Goal: Information Seeking & Learning: Learn about a topic

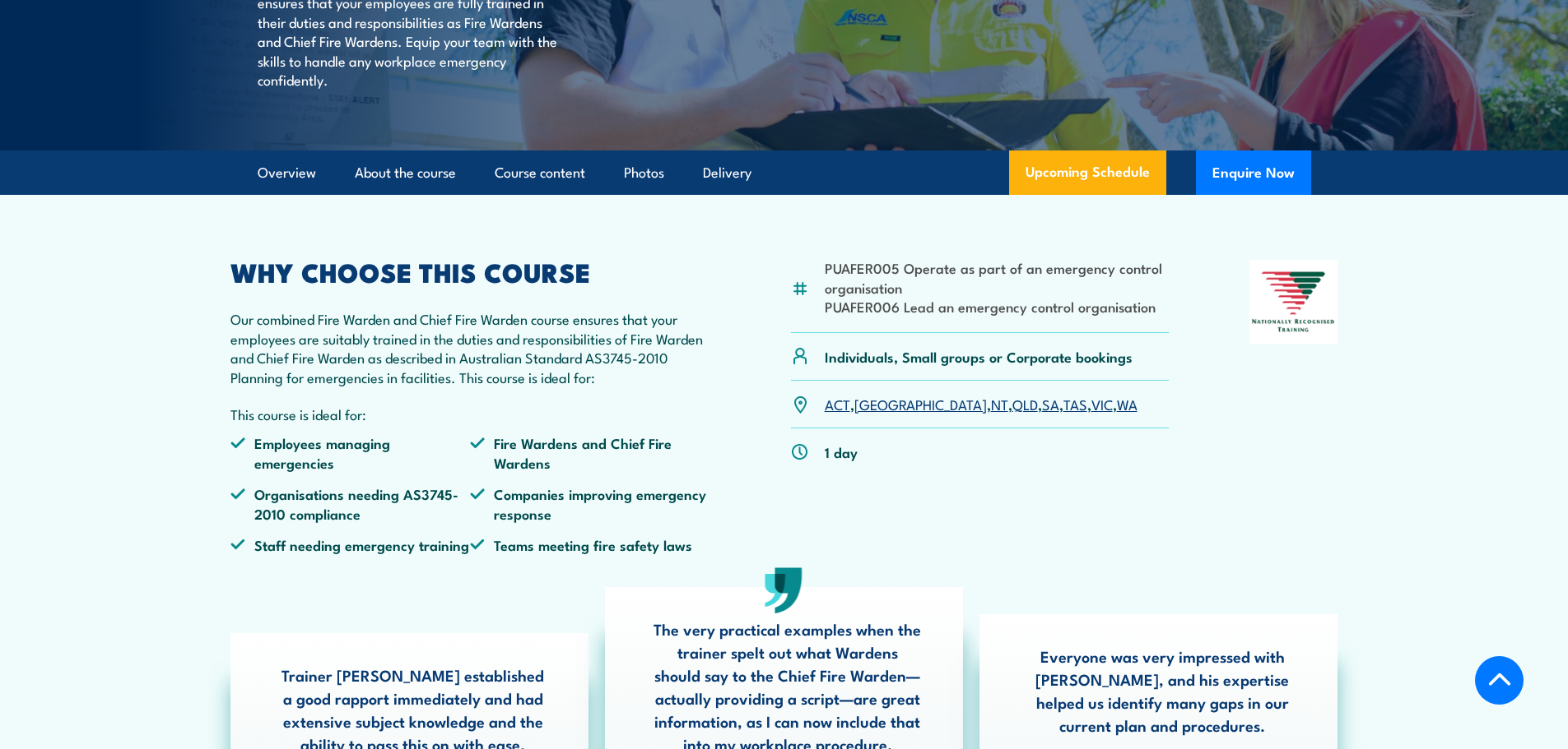
scroll to position [329, 0]
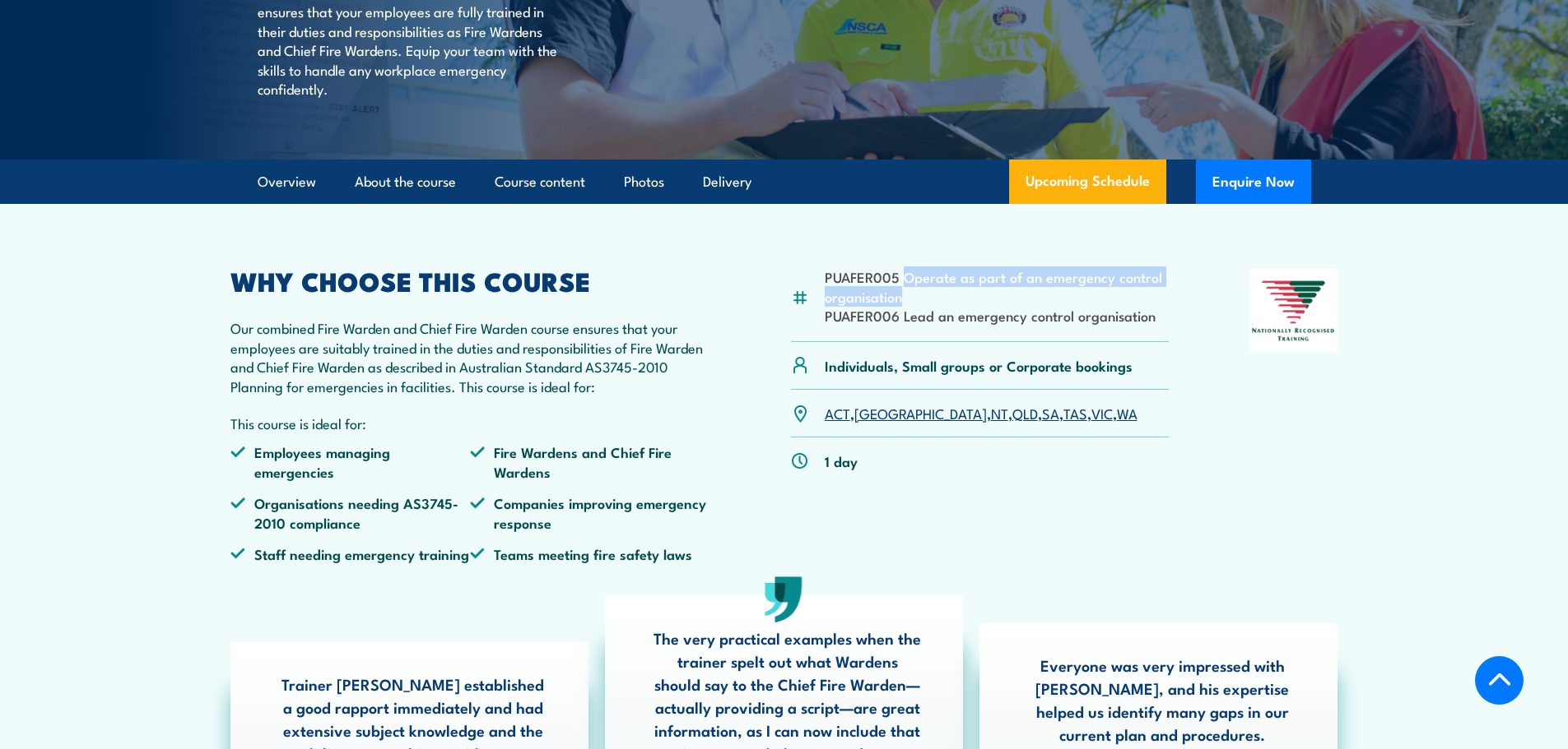
copy li "Operate as part of an emergency control organisation"
drag, startPoint x: 904, startPoint y: 318, endPoint x: 1131, endPoint y: 328, distance: 227.2
click at [1131, 306] on li "PUAFER005 Operate as part of an emergency control organisation" at bounding box center [997, 286] width 345 height 39
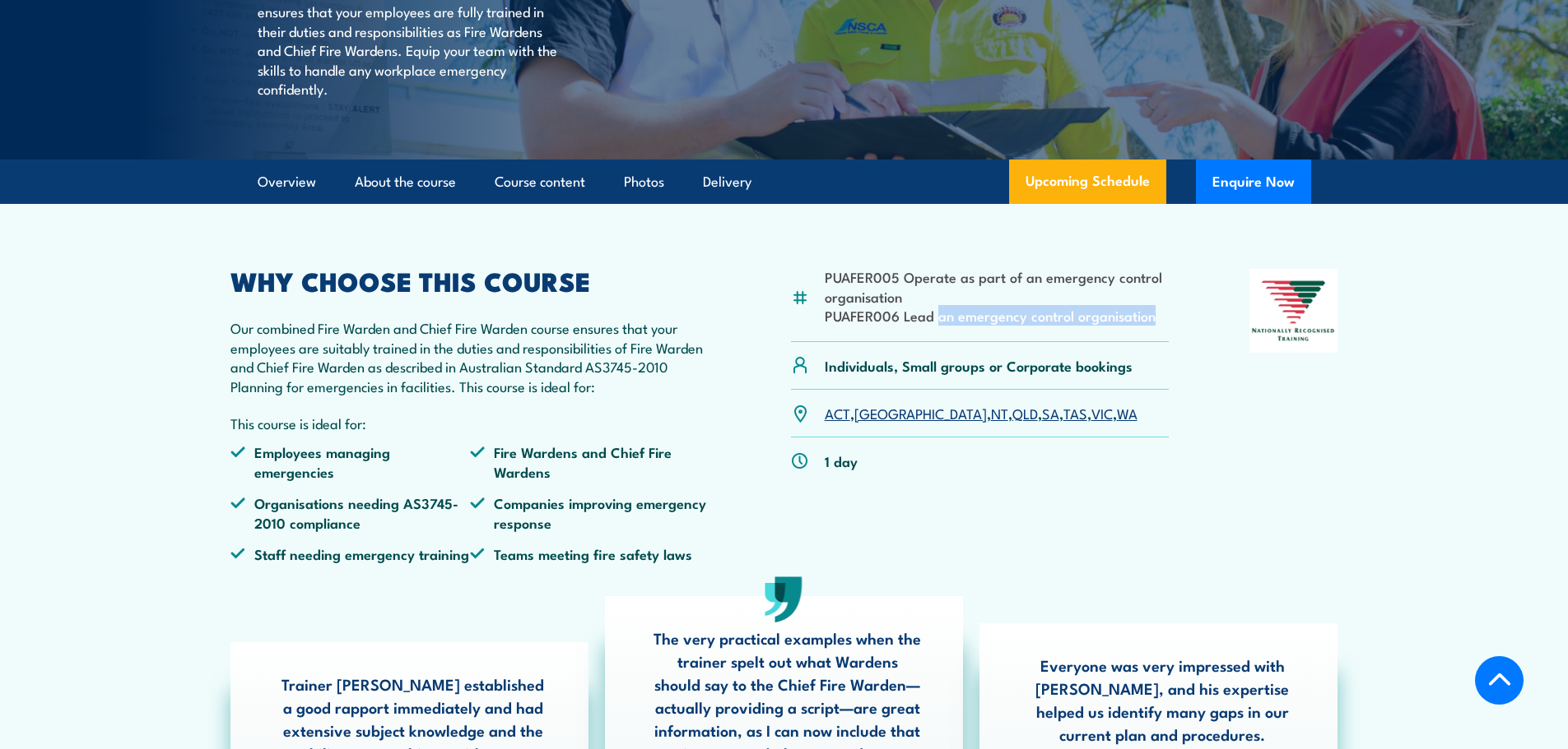
drag, startPoint x: 1166, startPoint y: 351, endPoint x: 940, endPoint y: 365, distance: 226.4
click at [940, 341] on div "PUAFER005 Operate as part of an emergency control organisation PUAFER006 Lead a…" at bounding box center [980, 305] width 379 height 72
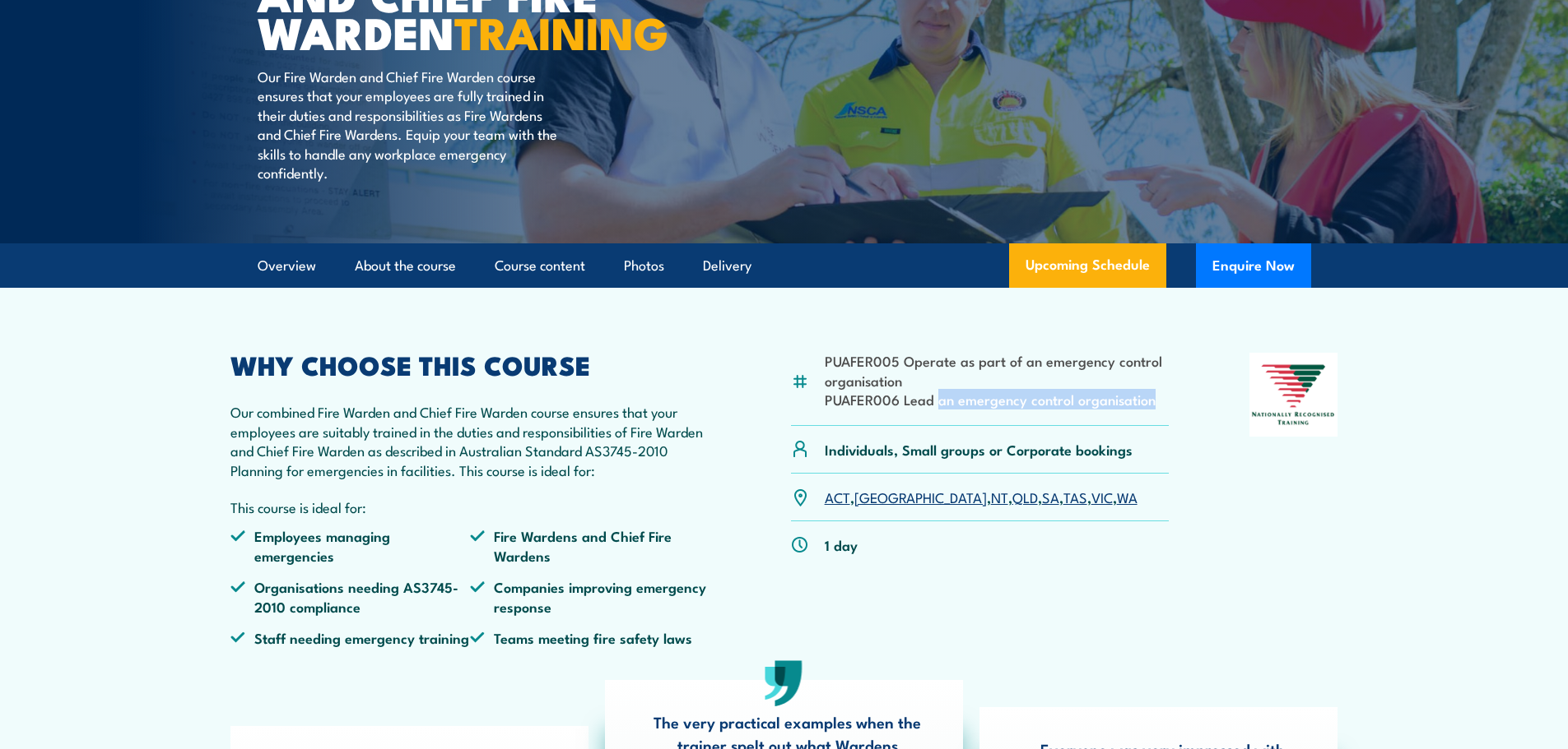
scroll to position [247, 0]
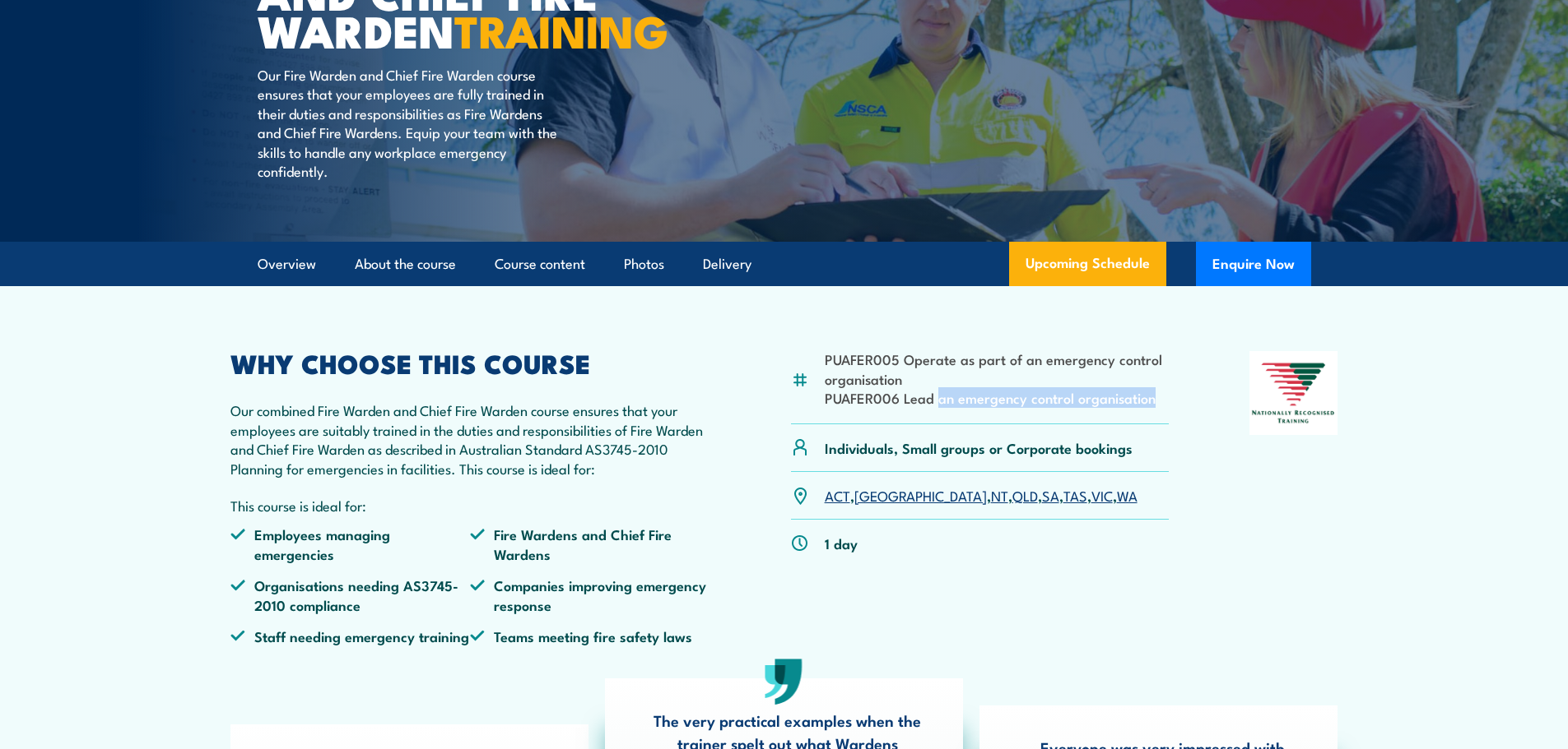
click at [1049, 423] on div "PUAFER005 Operate as part of an emergency control organisation PUAFER006 Lead a…" at bounding box center [980, 387] width 379 height 72
drag, startPoint x: 1077, startPoint y: 430, endPoint x: 902, endPoint y: 440, distance: 175.3
click at [902, 407] on li "PUAFER006 Lead an emergency control organisation" at bounding box center [997, 398] width 345 height 19
click at [964, 407] on li "PUAFER006 Lead an emergency control organisation" at bounding box center [997, 398] width 345 height 19
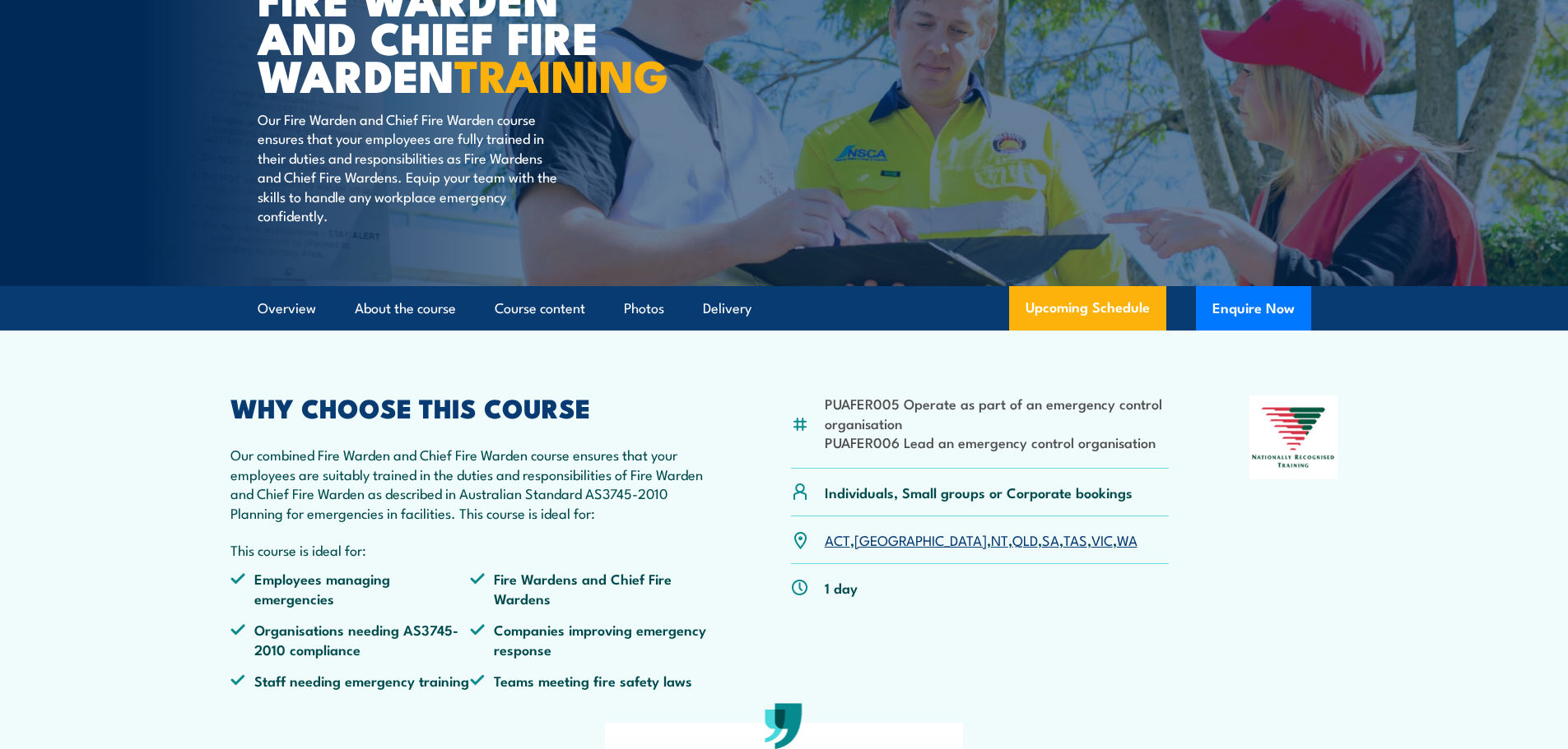
scroll to position [165, 0]
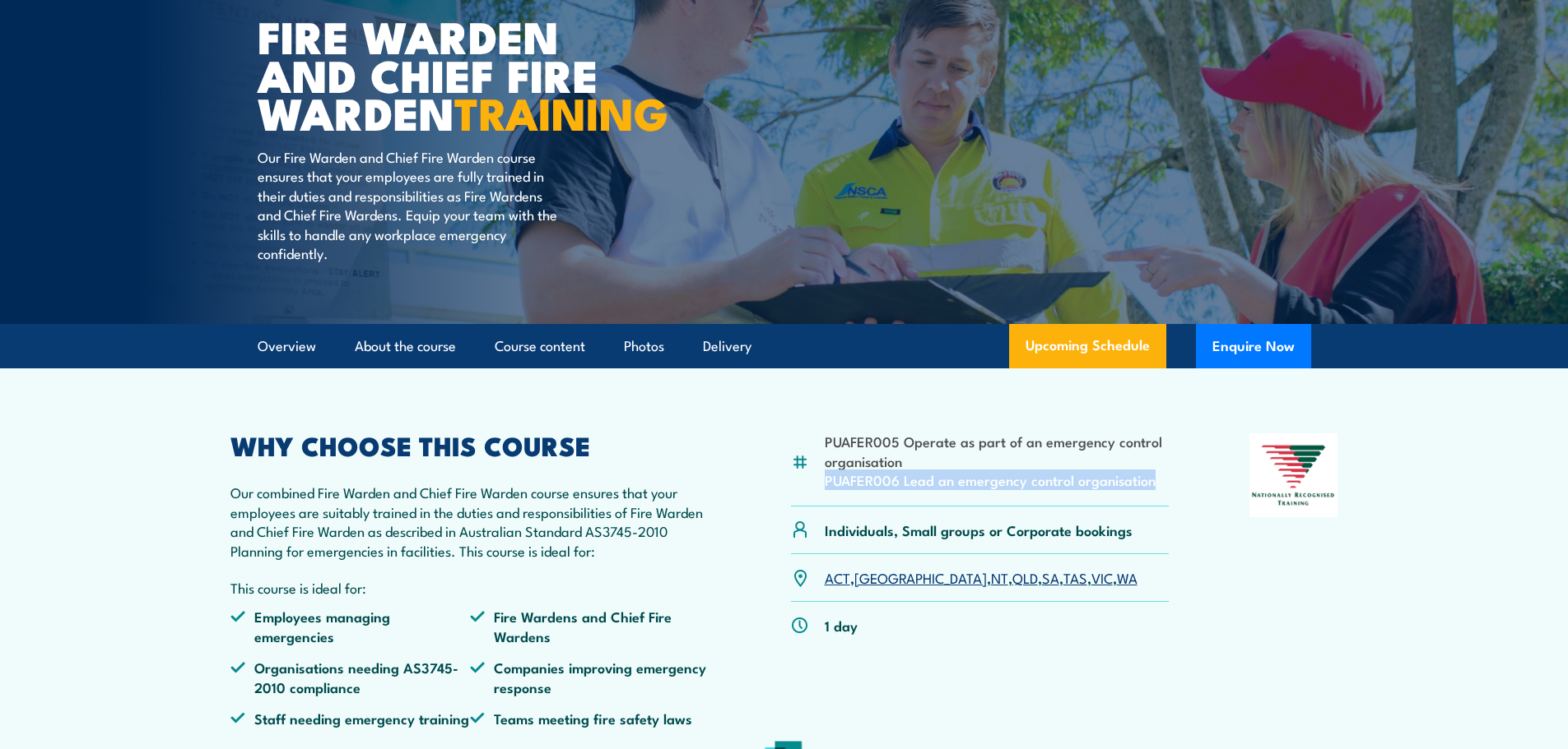
drag, startPoint x: 1153, startPoint y: 515, endPoint x: 815, endPoint y: 525, distance: 338.1
click at [815, 506] on div "PUAFER005 Operate as part of an emergency control organisation PUAFER006 Lead a…" at bounding box center [980, 469] width 379 height 72
copy li "PUAFER006 Lead an emergency control organisation"
click at [906, 490] on li "PUAFER006 Lead an emergency control organisation" at bounding box center [997, 480] width 345 height 19
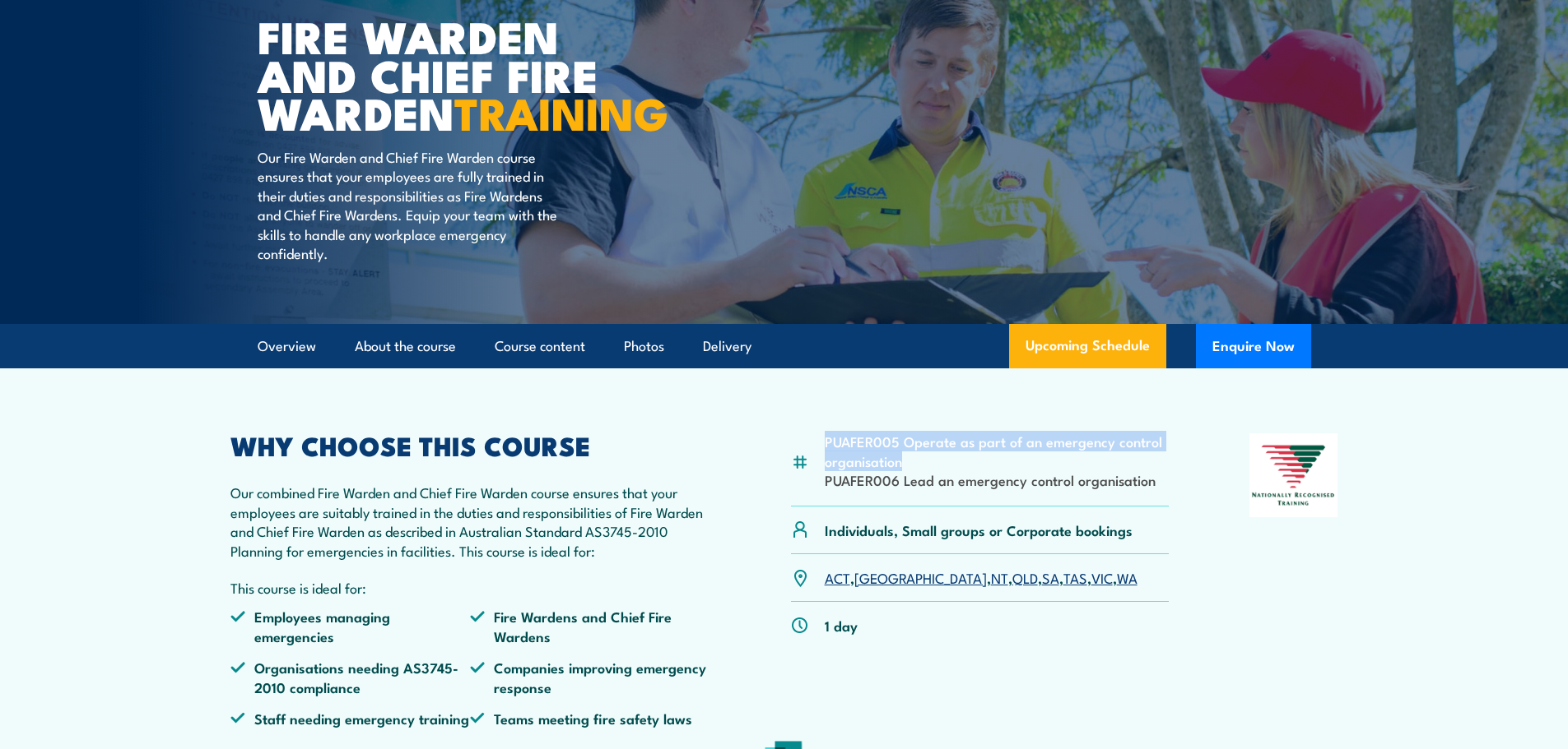
drag, startPoint x: 906, startPoint y: 504, endPoint x: 824, endPoint y: 468, distance: 89.6
click at [824, 468] on article "PUAFER005 Operate as part of an emergency control organisation PUAFER006 Lead a…" at bounding box center [784, 687] width 1152 height 638
copy li "PUAFER005 Operate as part of an emergency control organisation"
click at [848, 470] on li "PUAFER005 Operate as part of an emergency control organisation" at bounding box center [997, 451] width 345 height 39
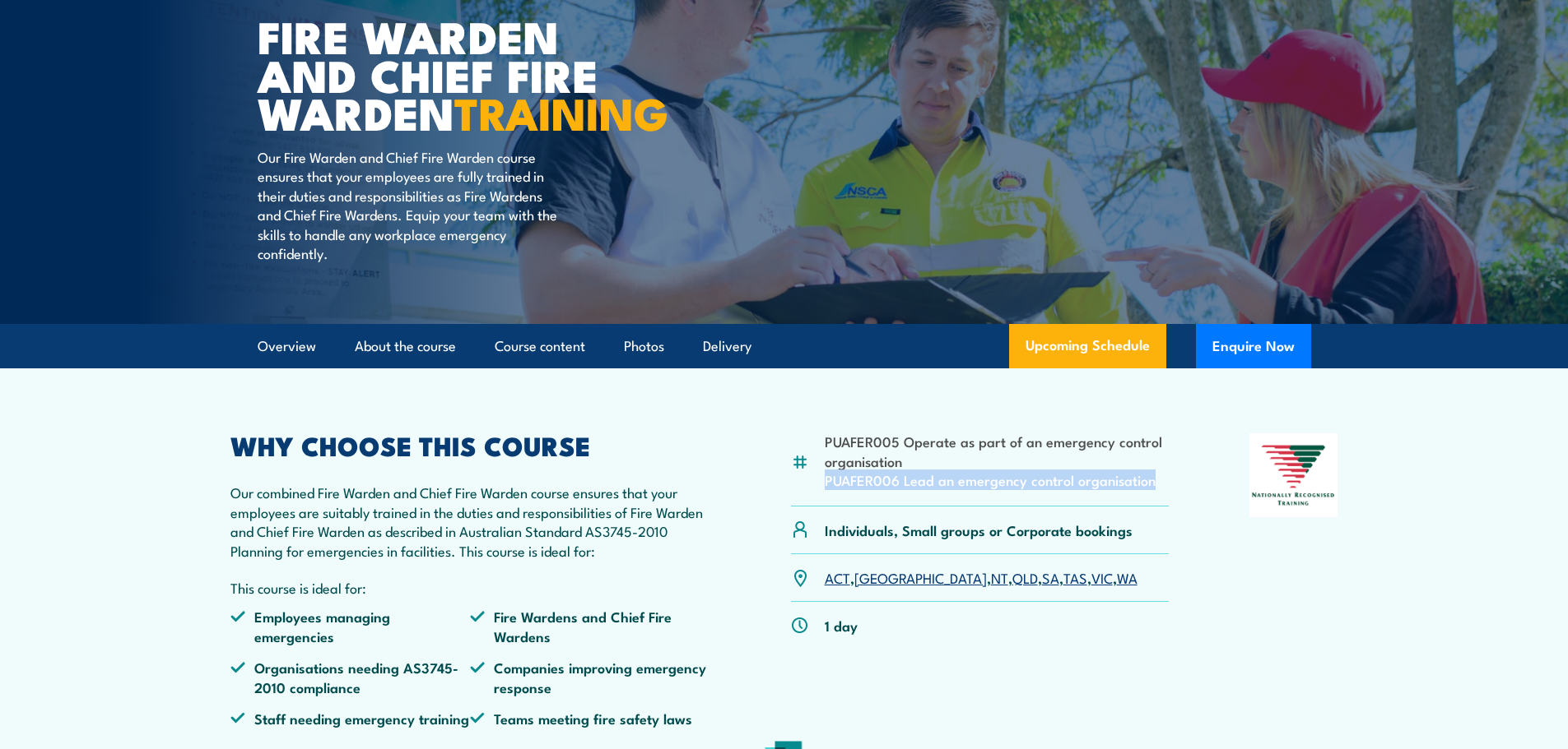
drag, startPoint x: 1151, startPoint y: 522, endPoint x: 827, endPoint y: 527, distance: 324.0
click at [827, 490] on li "PUAFER006 Lead an emergency control organisation" at bounding box center [997, 480] width 345 height 19
copy li "PUAFER006 Lead an emergency control organisation"
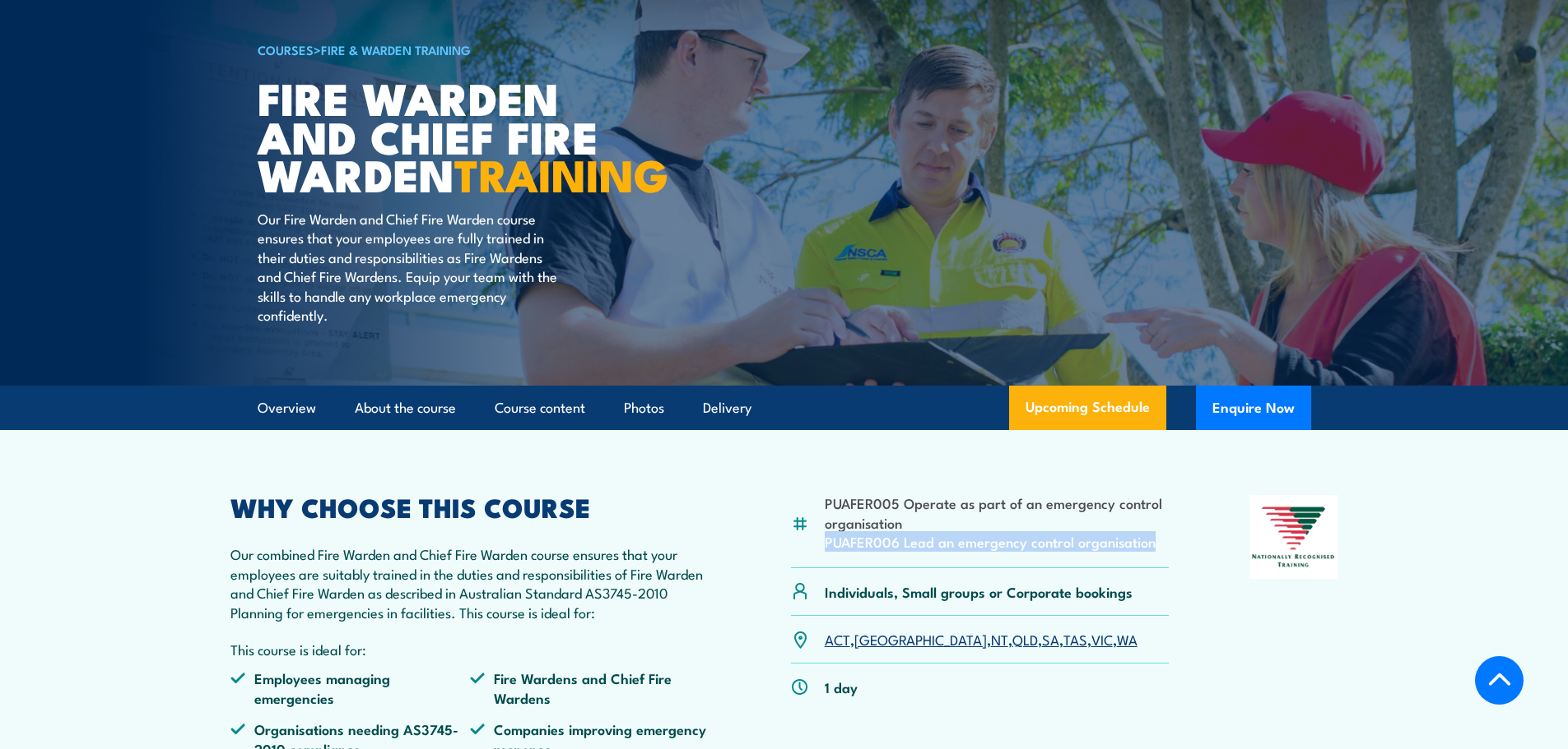
scroll to position [329, 0]
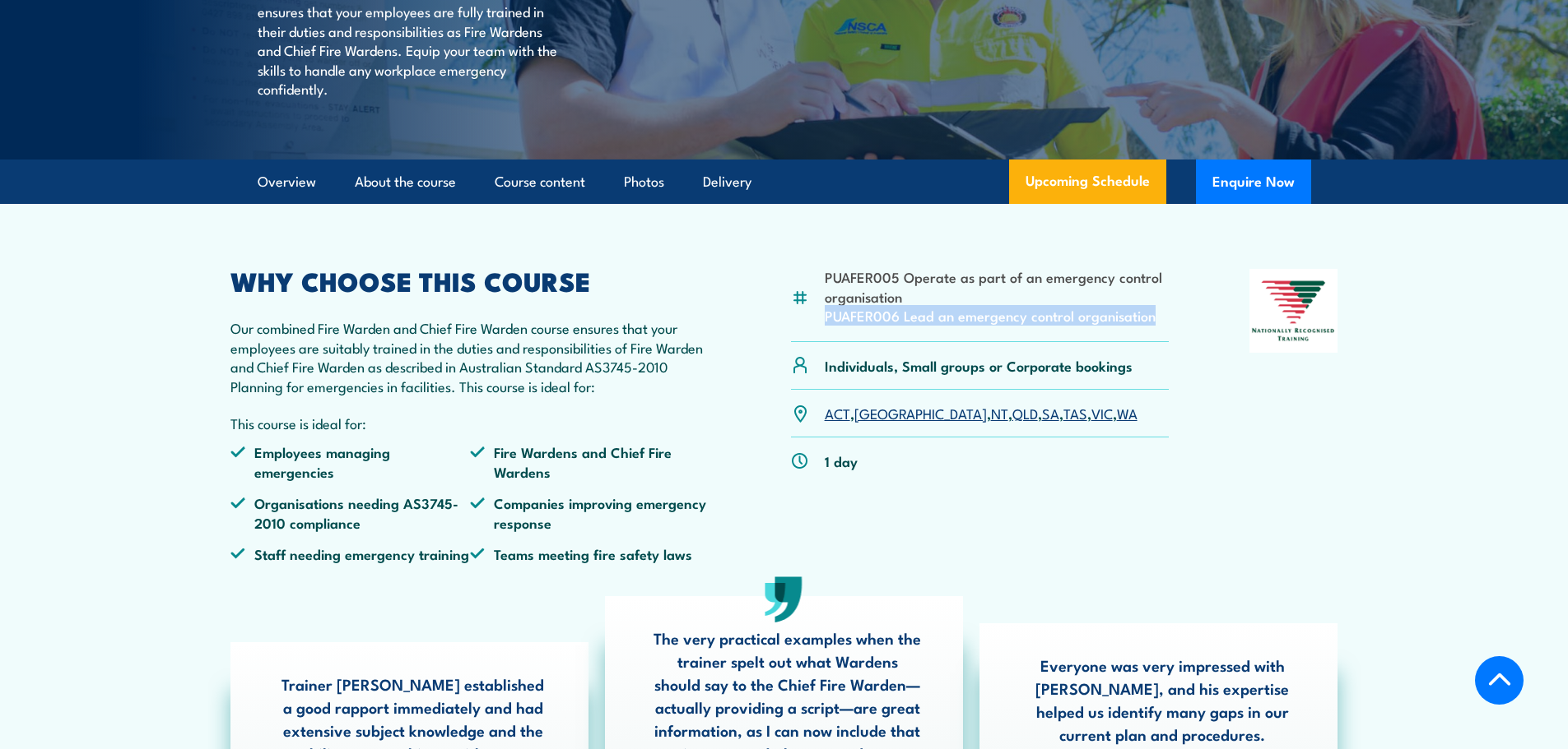
click at [1149, 306] on li "PUAFER005 Operate as part of an emergency control organisation" at bounding box center [997, 286] width 345 height 39
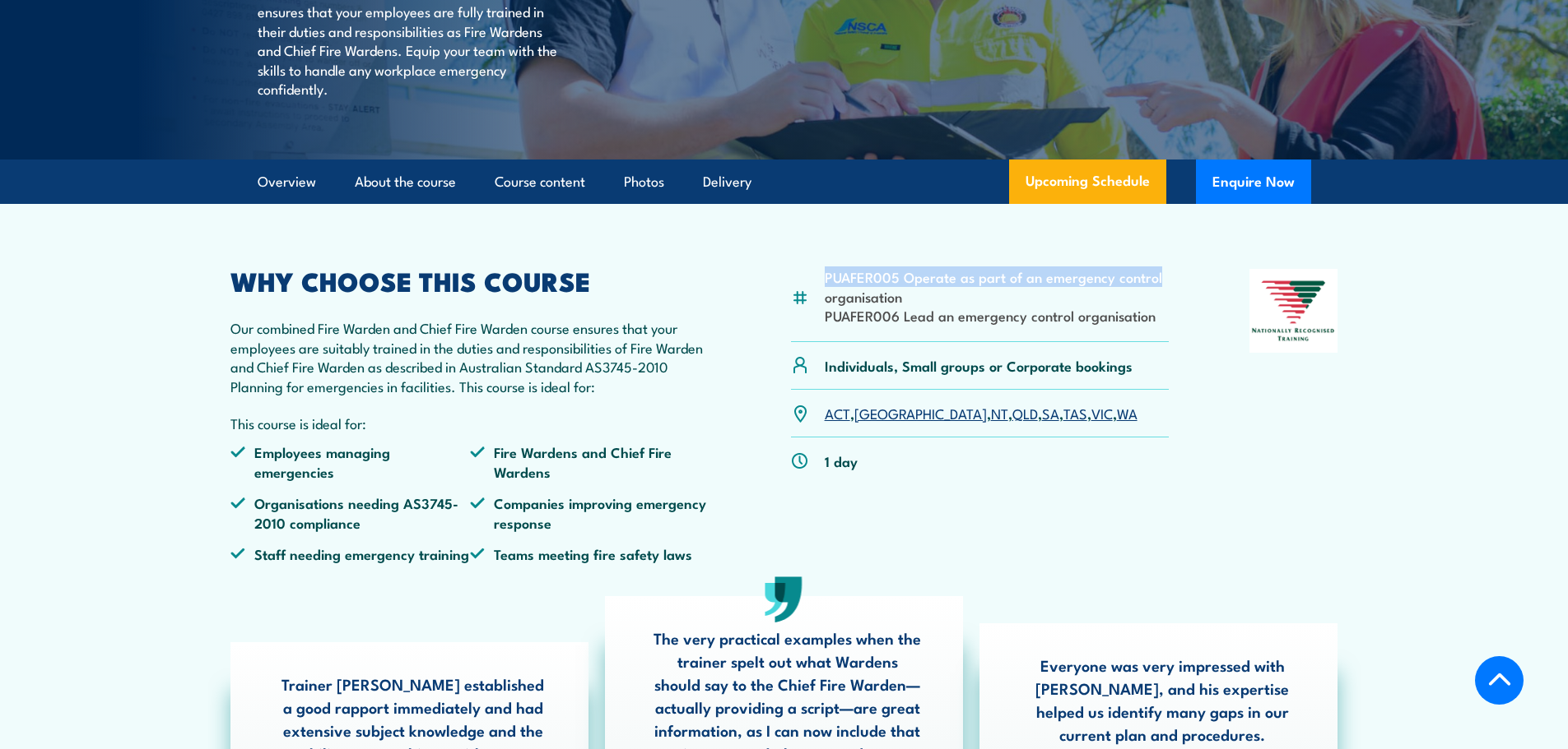
drag, startPoint x: 1157, startPoint y: 318, endPoint x: 890, endPoint y: 322, distance: 267.0
click at [856, 306] on li "PUAFER005 Operate as part of an emergency control organisation" at bounding box center [997, 286] width 345 height 39
click at [892, 306] on li "PUAFER005 Operate as part of an emergency control organisation" at bounding box center [997, 286] width 345 height 39
drag, startPoint x: 909, startPoint y: 339, endPoint x: 825, endPoint y: 314, distance: 87.6
click at [825, 306] on li "PUAFER005 Operate as part of an emergency control organisation" at bounding box center [997, 286] width 345 height 39
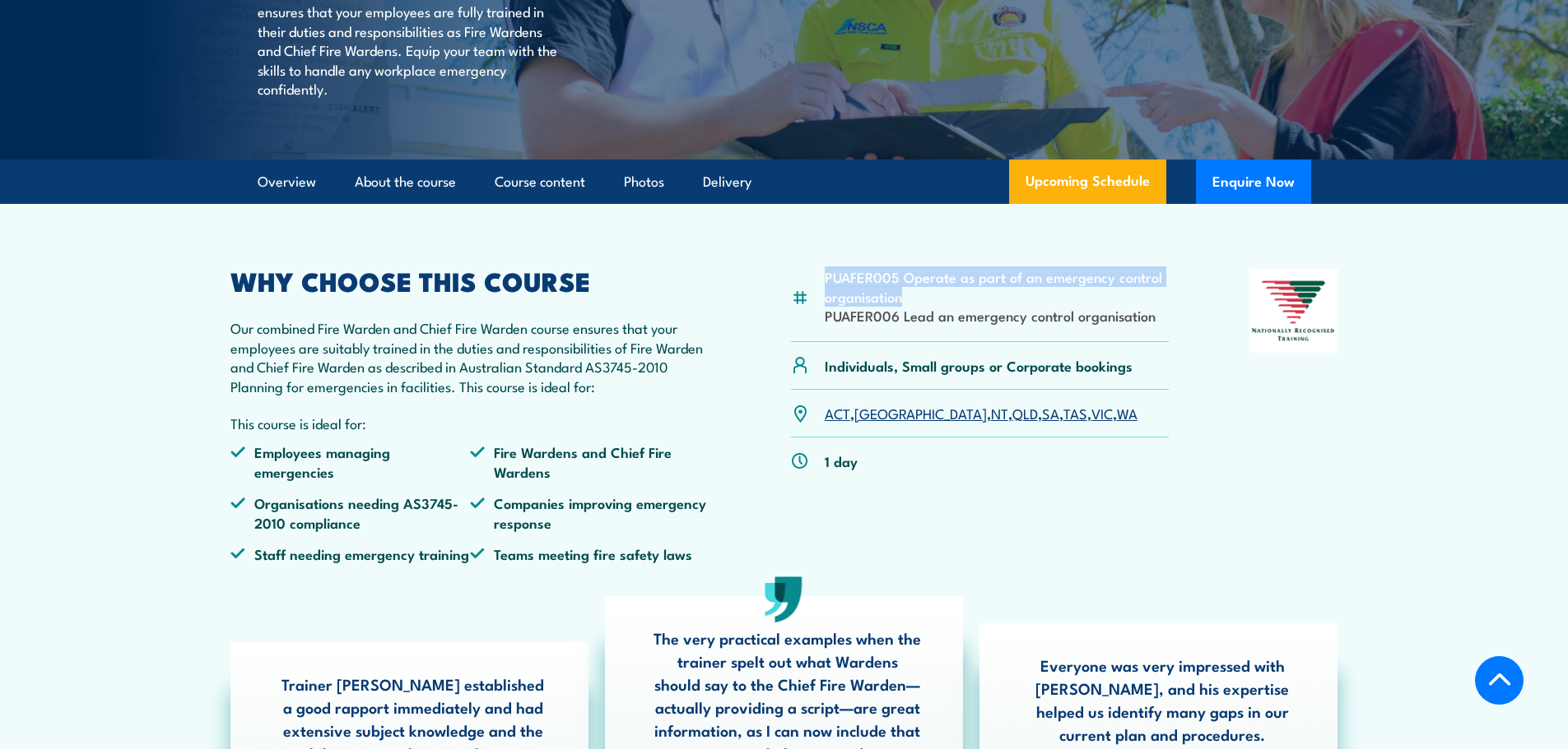
copy li "PUAFER005 Operate as part of an emergency control organisation"
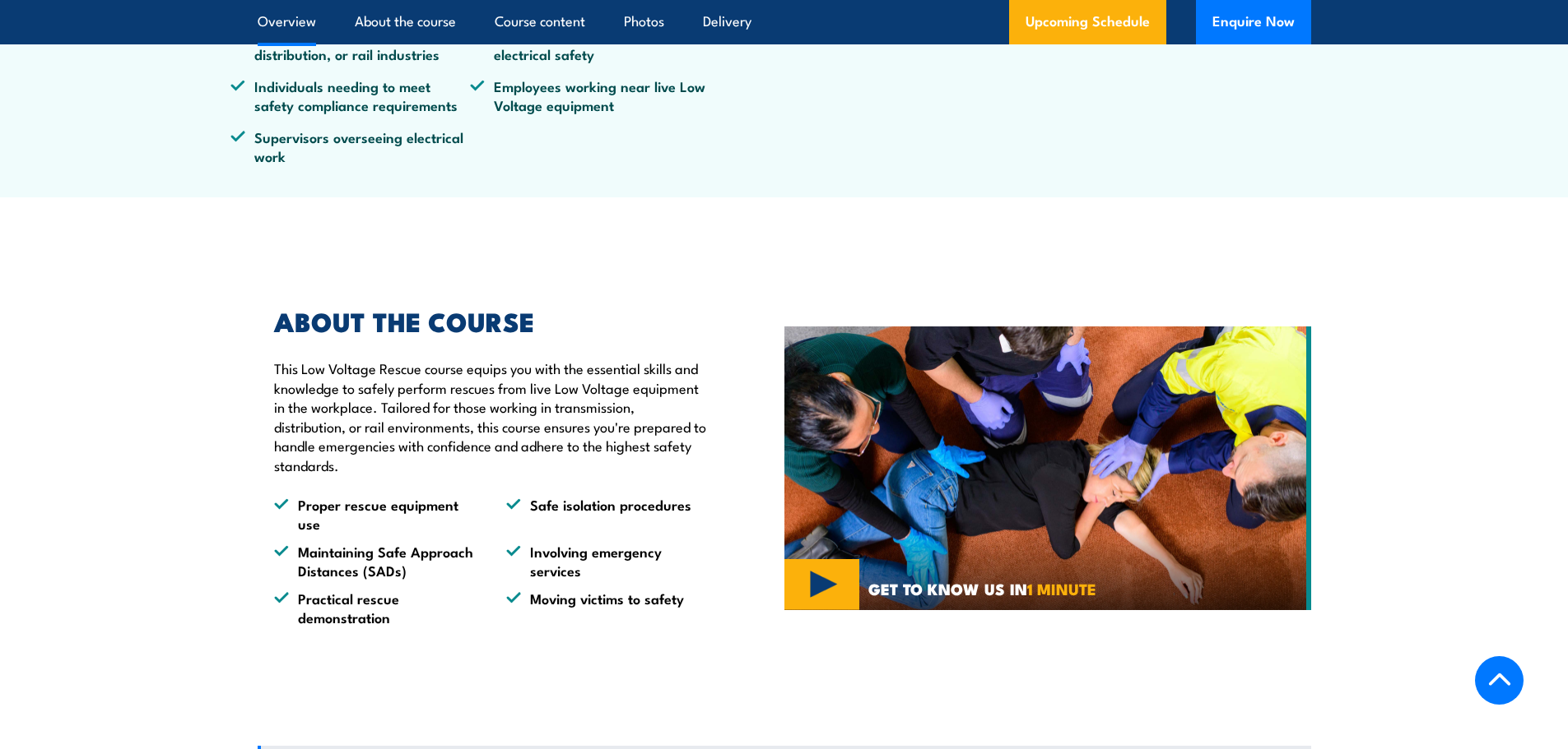
scroll to position [740, 0]
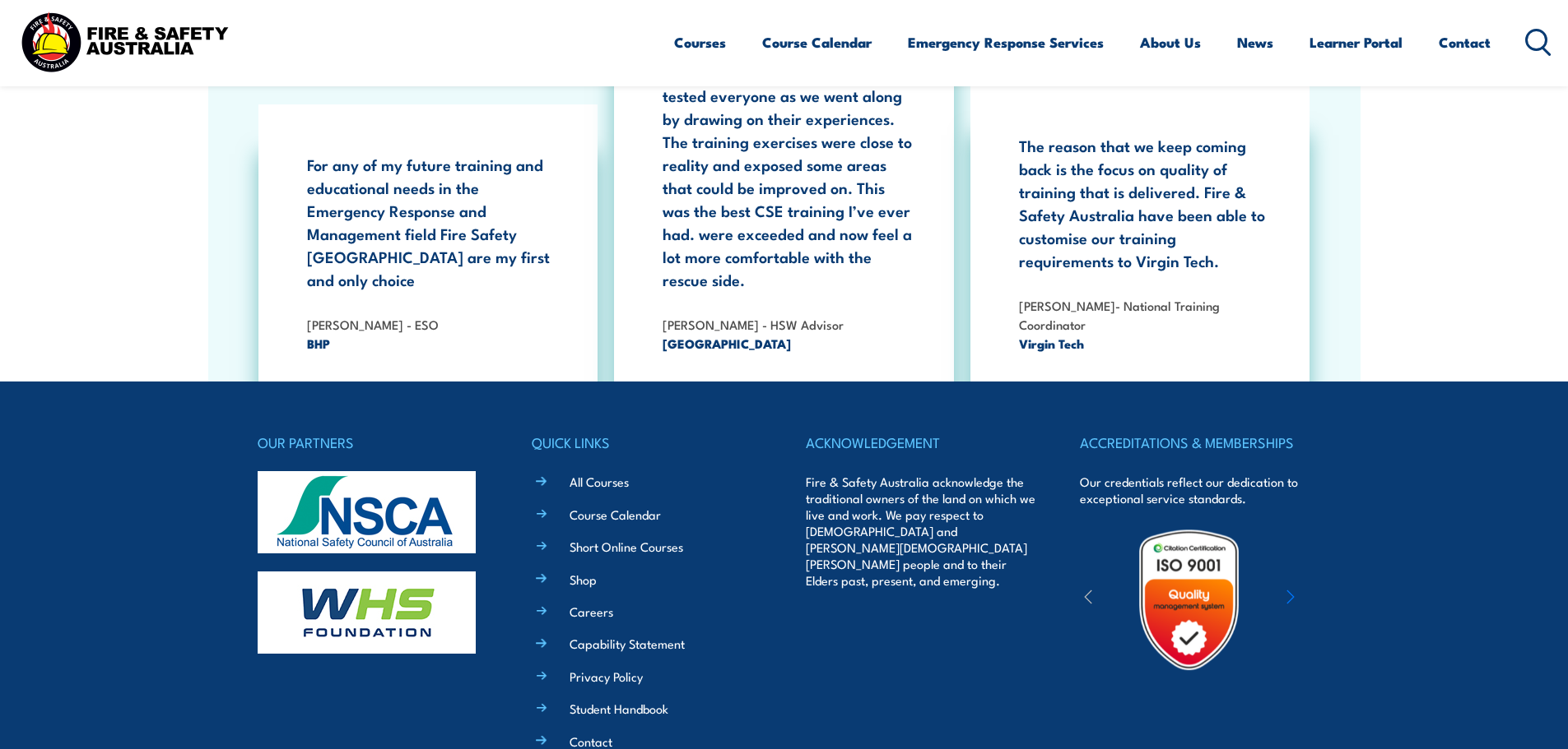
scroll to position [3042, 0]
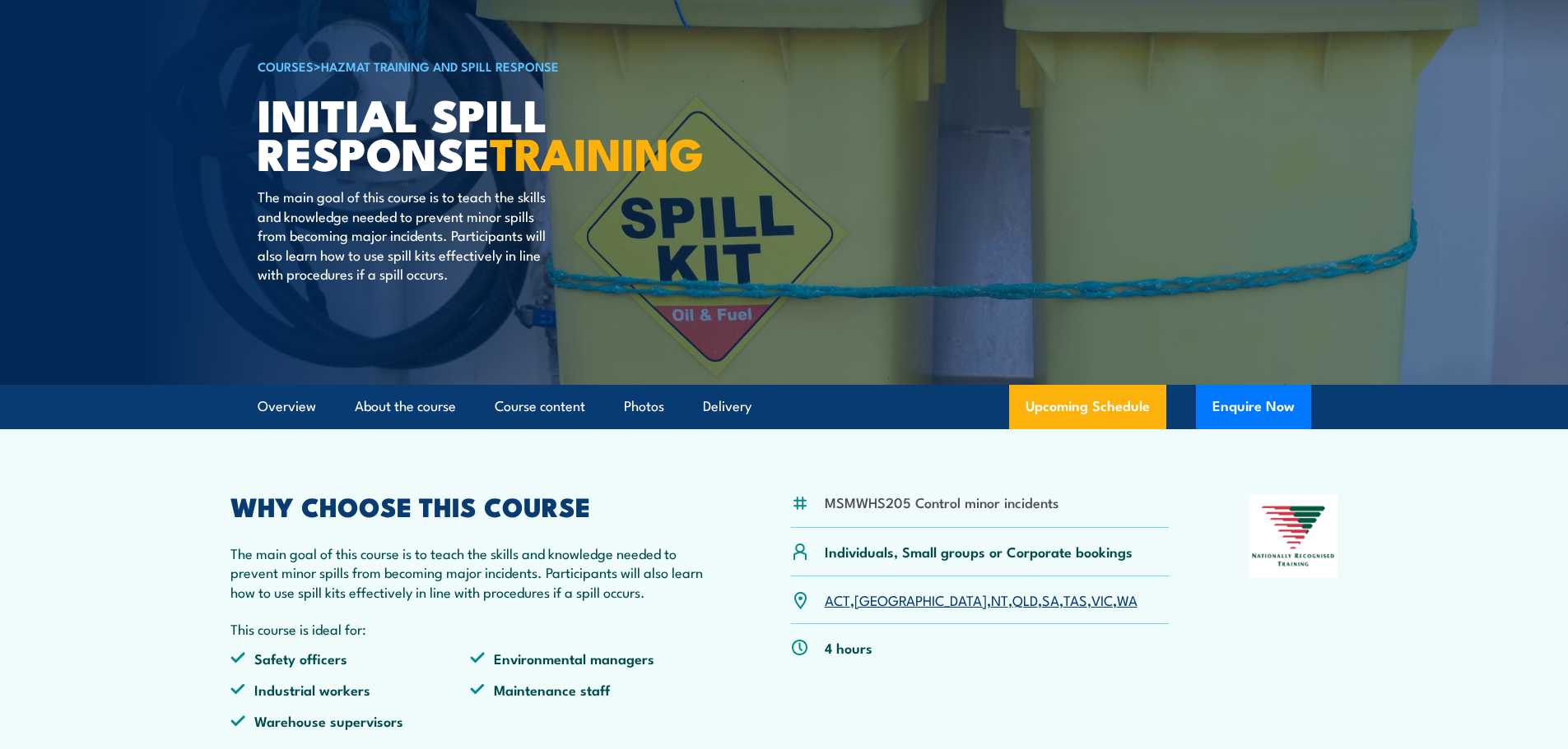
scroll to position [82, 0]
